Goal: Task Accomplishment & Management: Use online tool/utility

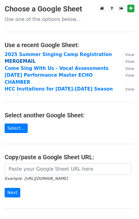
click at [28, 62] on strong "MERGEMAIL" at bounding box center [20, 62] width 31 height 6
click at [23, 61] on strong "MERGEMAIL" at bounding box center [20, 62] width 31 height 6
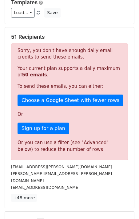
scroll to position [67, 0]
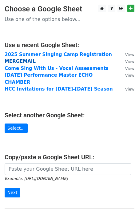
click at [24, 60] on strong "MERGEMAIL" at bounding box center [20, 62] width 31 height 6
click at [19, 61] on strong "MERGEMAIL" at bounding box center [20, 62] width 31 height 6
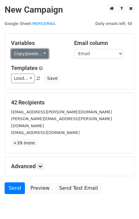
click at [33, 51] on link "Copy/paste..." at bounding box center [30, 54] width 38 height 10
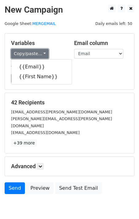
click at [33, 51] on link "Copy/paste..." at bounding box center [30, 54] width 38 height 10
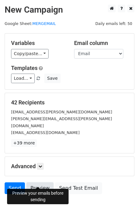
click at [30, 182] on link "Preview" at bounding box center [39, 188] width 27 height 12
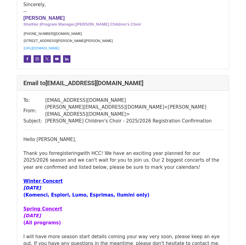
scroll to position [2381, 0]
